Goal: Information Seeking & Learning: Learn about a topic

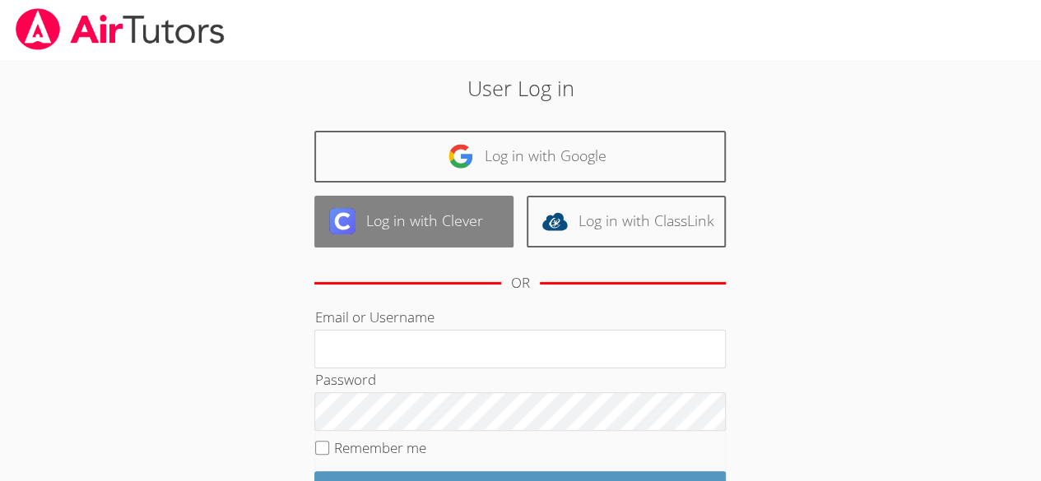
click at [448, 214] on link "Log in with Clever" at bounding box center [413, 222] width 199 height 52
click at [446, 224] on link "Log in with Clever" at bounding box center [413, 222] width 199 height 52
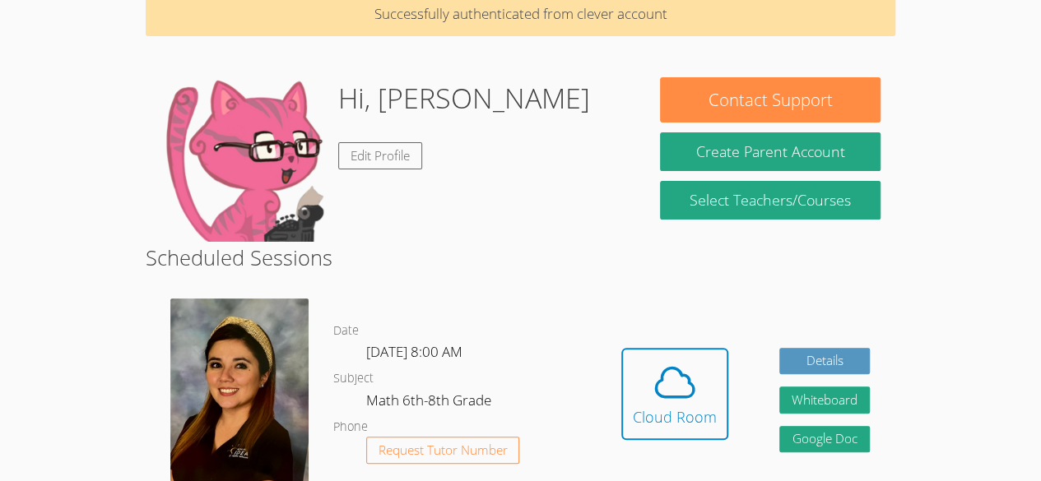
scroll to position [125, 0]
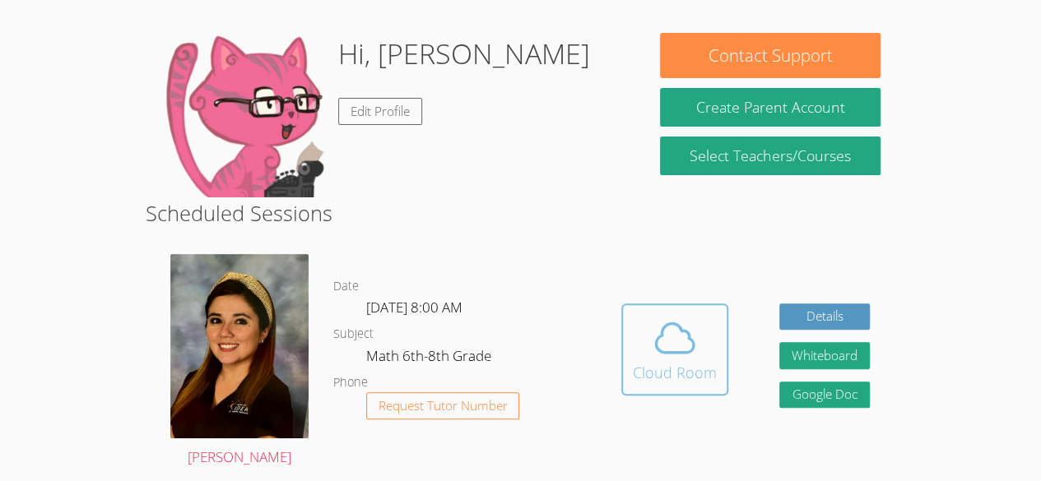
click at [683, 383] on button "Cloud Room" at bounding box center [674, 350] width 107 height 92
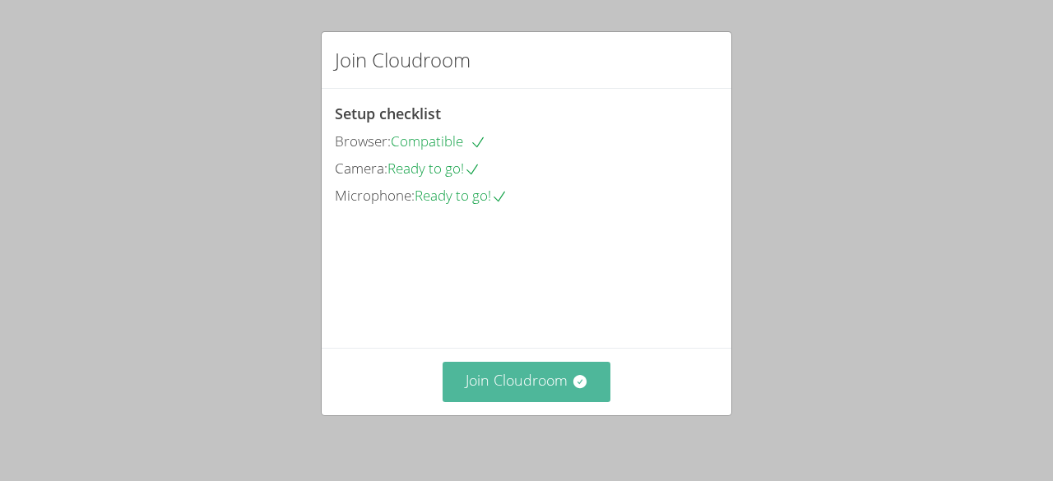
click at [531, 379] on button "Join Cloudroom" at bounding box center [527, 382] width 169 height 40
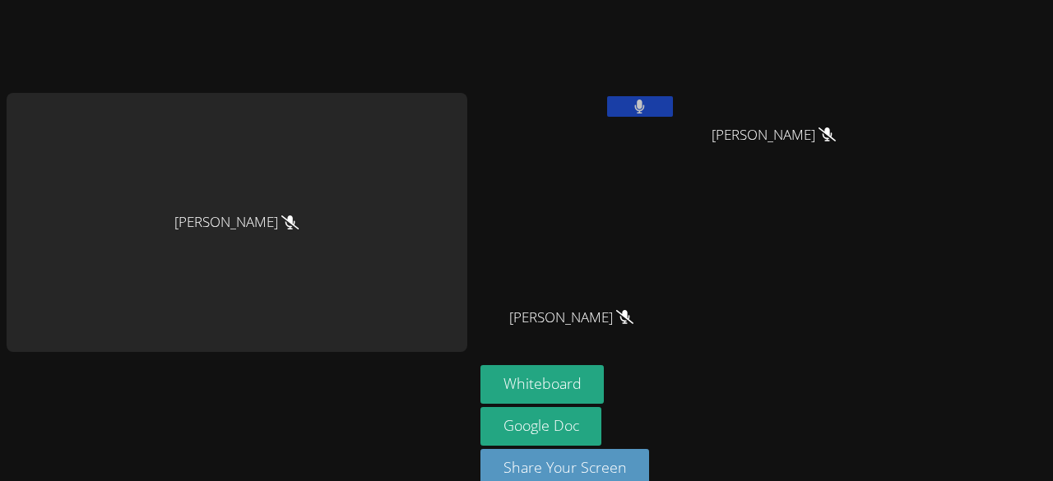
click at [623, 95] on video at bounding box center [578, 62] width 196 height 110
click at [634, 100] on icon at bounding box center [639, 107] width 11 height 14
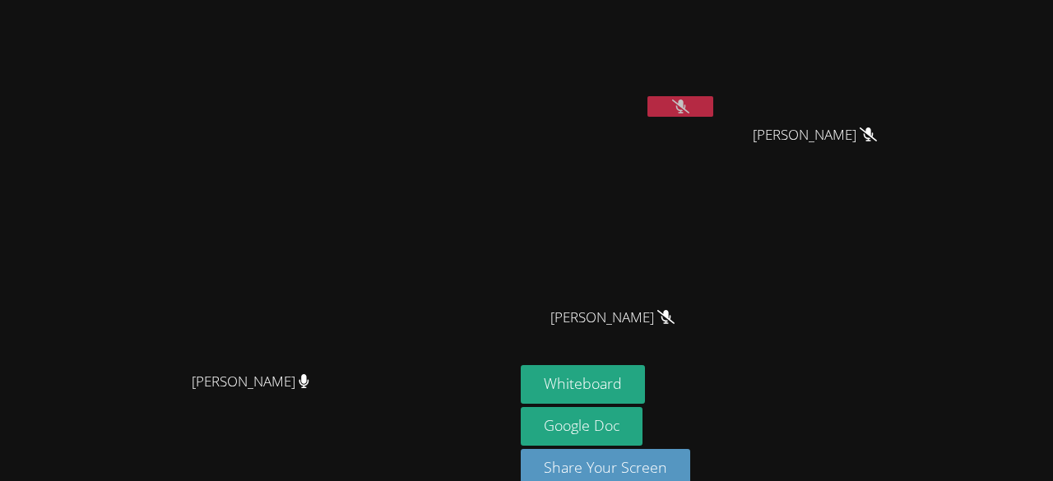
click at [674, 103] on icon at bounding box center [680, 107] width 17 height 14
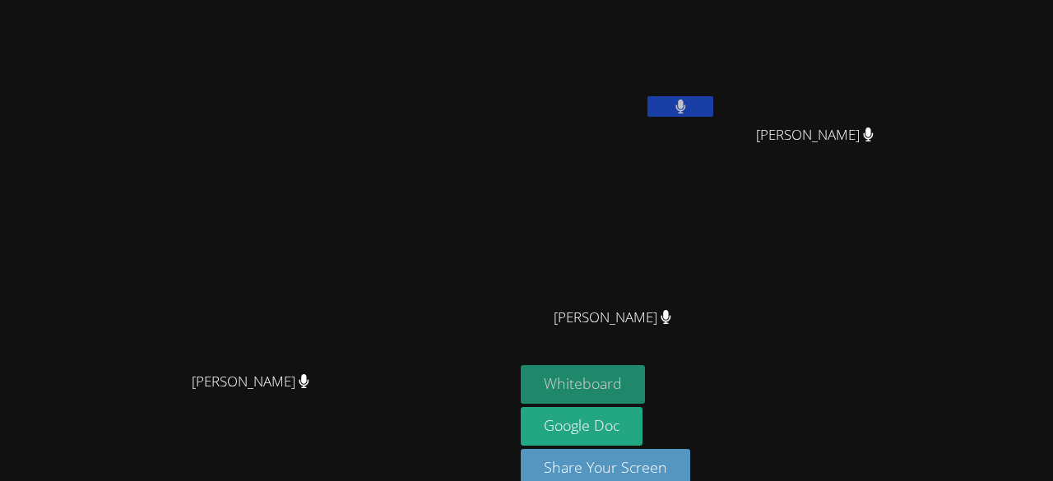
click at [645, 384] on button "Whiteboard" at bounding box center [583, 384] width 124 height 39
click at [336, 231] on video at bounding box center [257, 222] width 247 height 282
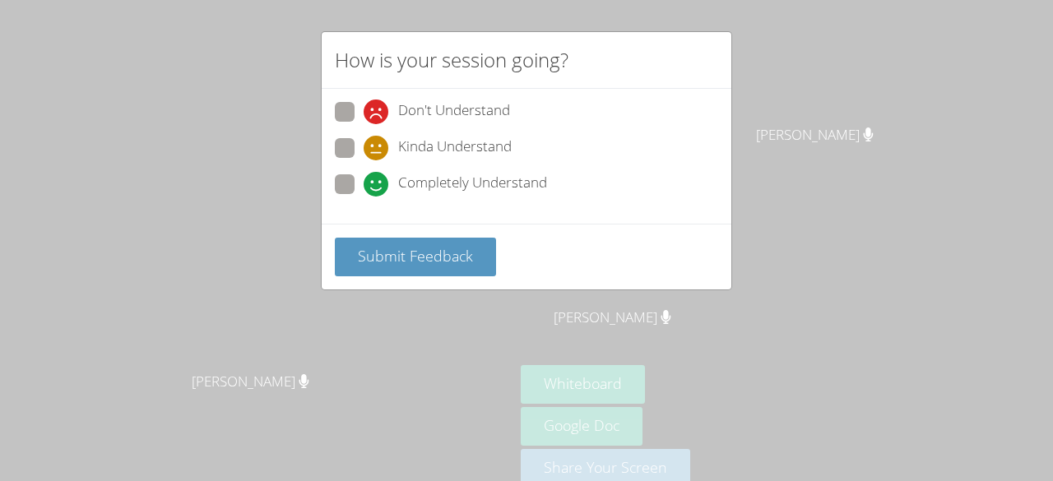
click at [364, 197] on span at bounding box center [364, 197] width 0 height 0
click at [364, 179] on input "Completely Understand" at bounding box center [371, 181] width 14 height 14
radio input "true"
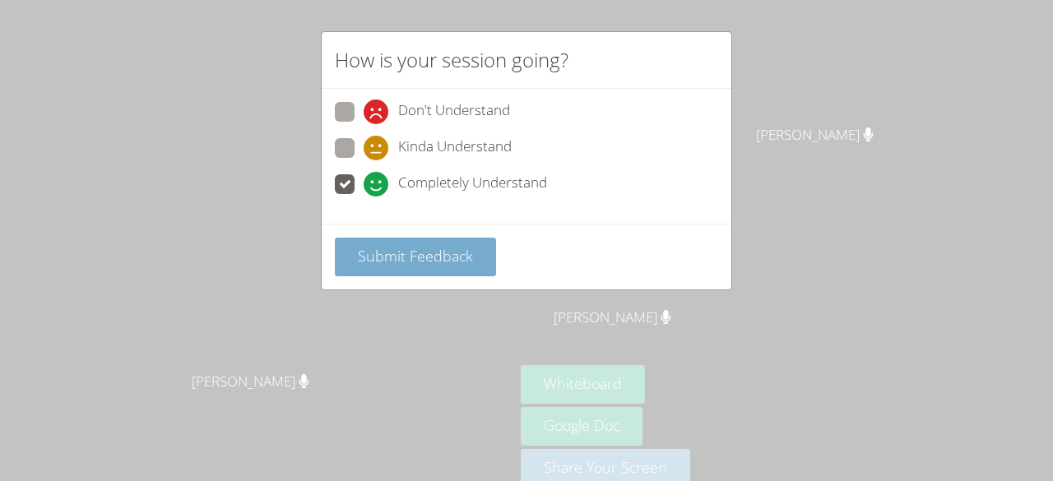
click at [387, 255] on span "Submit Feedback" at bounding box center [415, 256] width 115 height 20
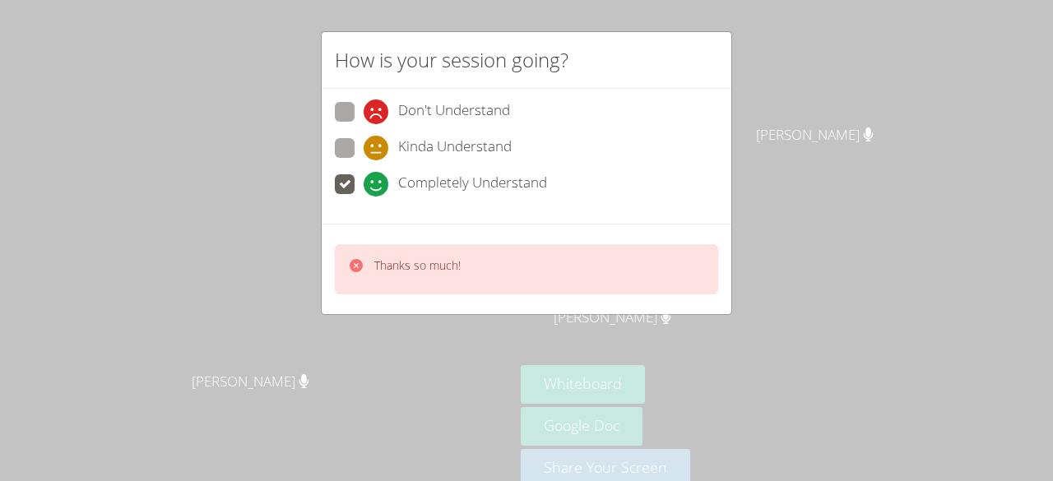
click at [364, 197] on span at bounding box center [364, 197] width 0 height 0
click at [364, 177] on input "Completely Understand" at bounding box center [371, 181] width 14 height 14
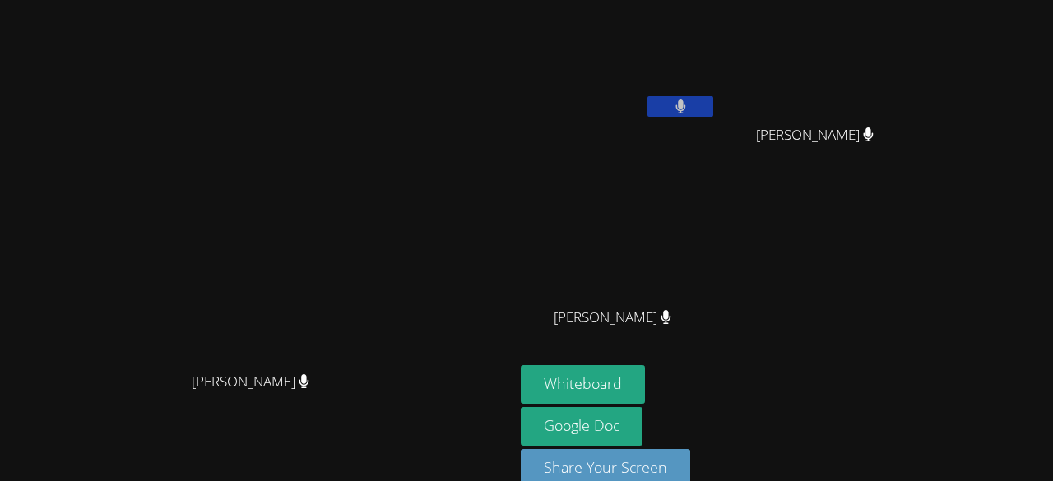
click at [339, 174] on video at bounding box center [257, 222] width 247 height 282
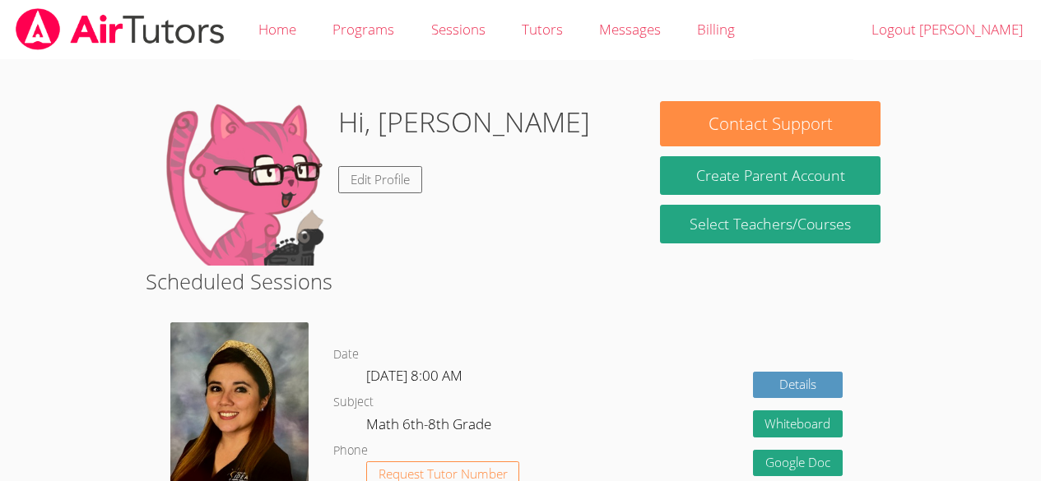
scroll to position [125, 0]
